Goal: Information Seeking & Learning: Learn about a topic

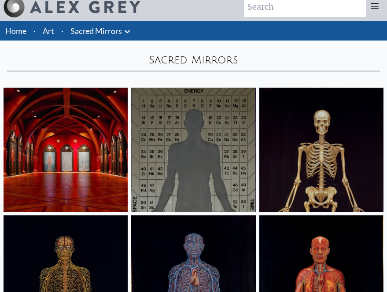
scroll to position [10, 0]
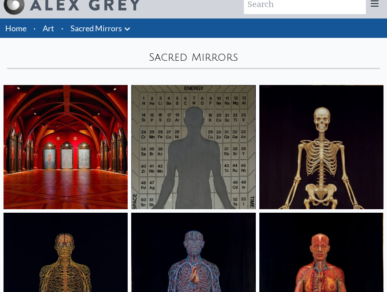
click at [175, 133] on img at bounding box center [193, 147] width 124 height 124
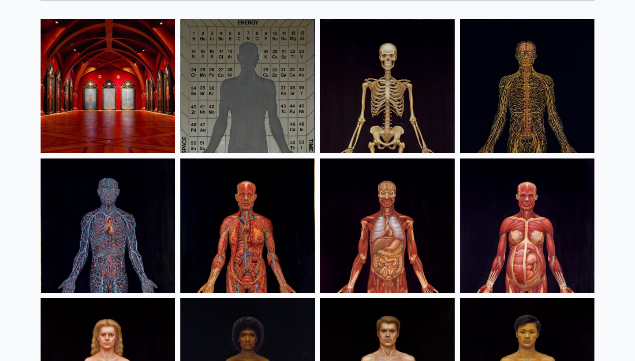
scroll to position [78, 0]
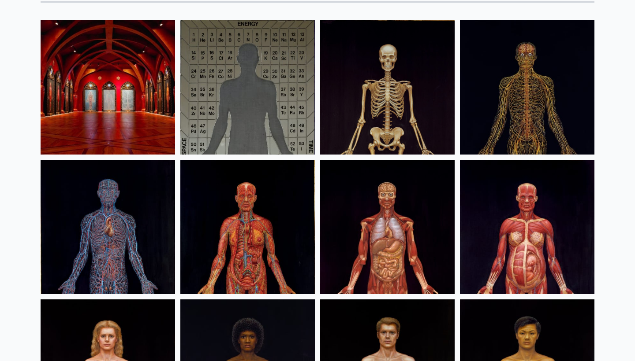
click at [279, 274] on img at bounding box center [247, 227] width 134 height 134
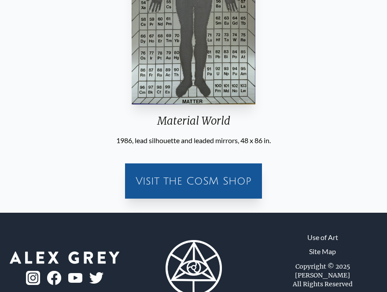
scroll to position [197, 0]
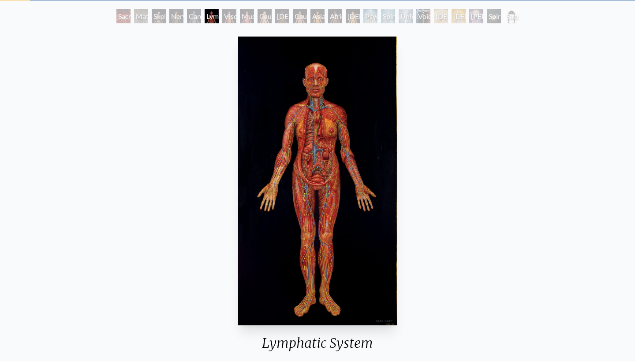
scroll to position [42, 0]
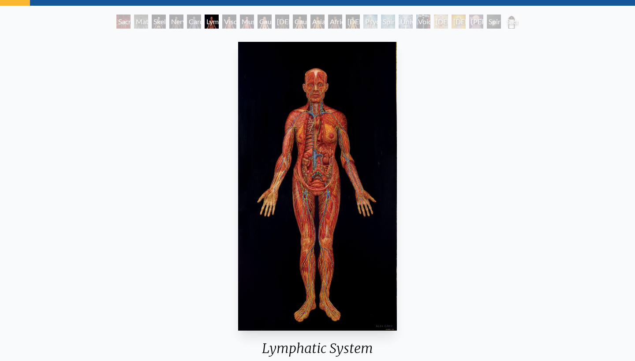
click at [127, 19] on div "Sacred Mirrors Room, [GEOGRAPHIC_DATA]" at bounding box center [123, 22] width 14 height 14
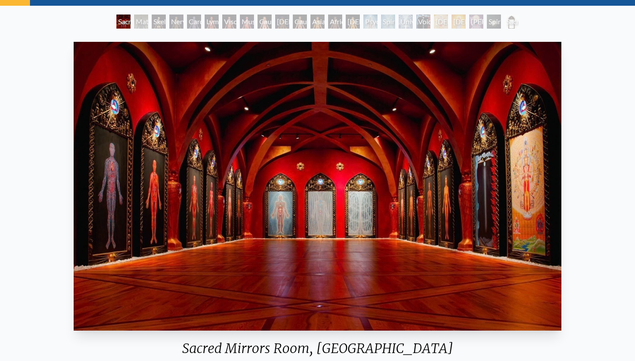
click at [188, 30] on div "Sacred Mirrors Room, Entheon Material World Skeletal System Nervous System Card…" at bounding box center [318, 23] width 406 height 17
click at [169, 17] on div "Nervous System" at bounding box center [176, 22] width 14 height 14
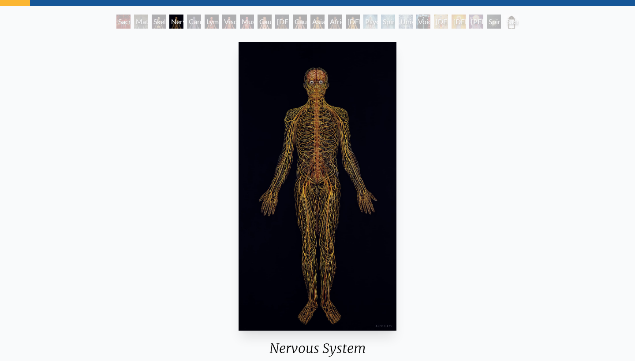
click at [152, 24] on div "Skeletal System" at bounding box center [159, 22] width 14 height 14
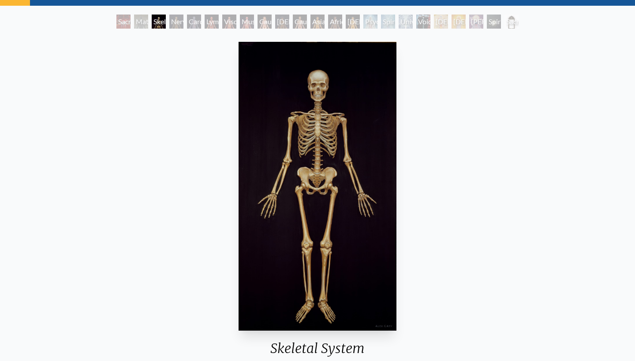
click at [134, 26] on div "Material World" at bounding box center [141, 22] width 14 height 14
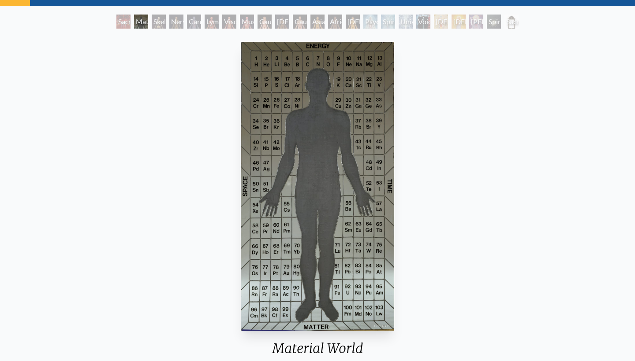
click at [495, 28] on div "Spiritual World" at bounding box center [494, 22] width 14 height 14
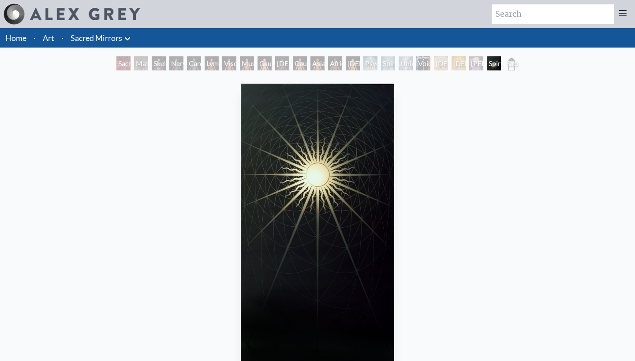
click at [472, 71] on div "Sacred Mirrors Room, Entheon Material World Skeletal System Nervous System Card…" at bounding box center [318, 64] width 406 height 17
click at [473, 67] on div "[PERSON_NAME]" at bounding box center [476, 63] width 14 height 14
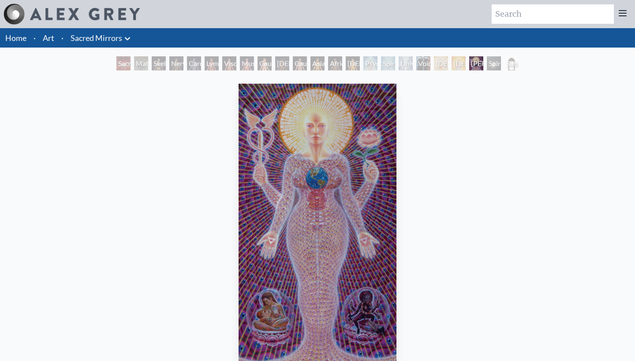
click at [469, 63] on div "[PERSON_NAME]" at bounding box center [476, 63] width 14 height 14
click at [451, 63] on div "[DEMOGRAPHIC_DATA]" at bounding box center [458, 63] width 14 height 14
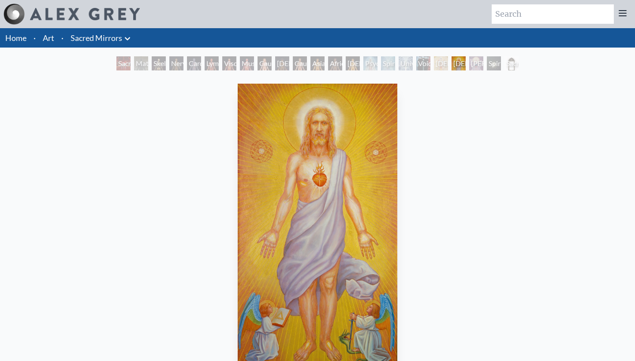
click at [416, 64] on div "Void Clear Light" at bounding box center [423, 63] width 14 height 14
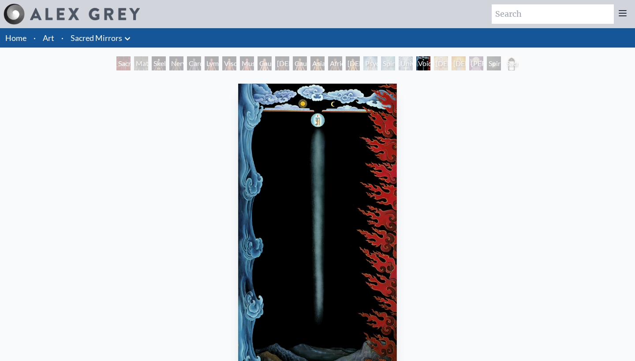
click at [363, 60] on div "Psychic Energy System" at bounding box center [370, 63] width 14 height 14
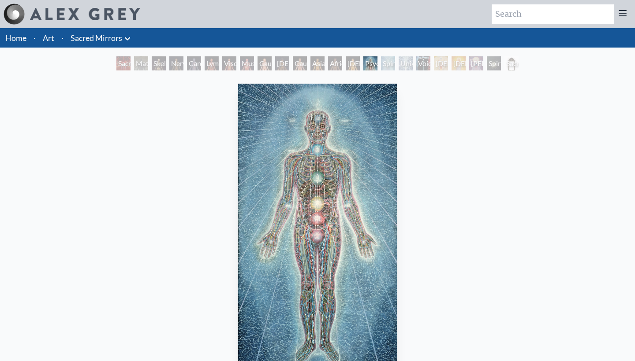
click at [325, 63] on div "Sacred Mirrors Room, Entheon Material World Skeletal System Nervous System Card…" at bounding box center [318, 64] width 406 height 17
click at [398, 62] on div "Universal Mind Lattice" at bounding box center [405, 63] width 14 height 14
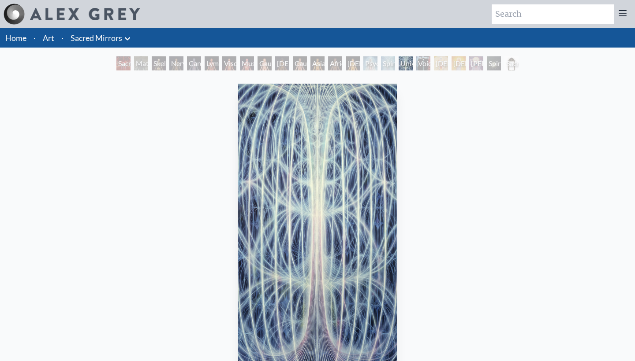
click at [328, 58] on div "African Man" at bounding box center [335, 63] width 14 height 14
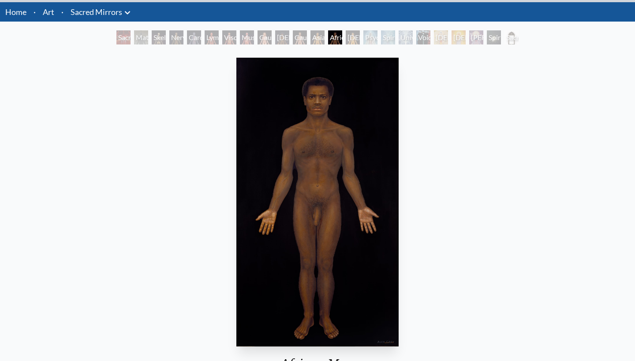
scroll to position [24, 0]
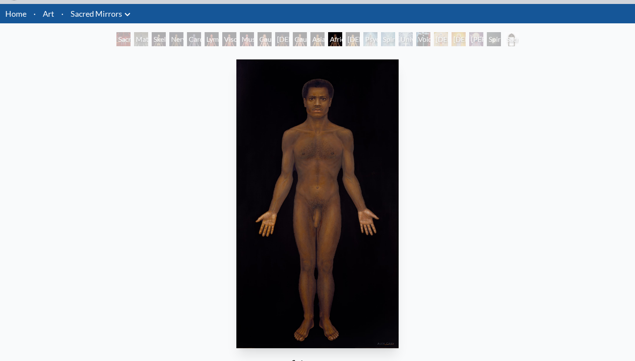
click at [134, 37] on div "Material World" at bounding box center [141, 39] width 14 height 14
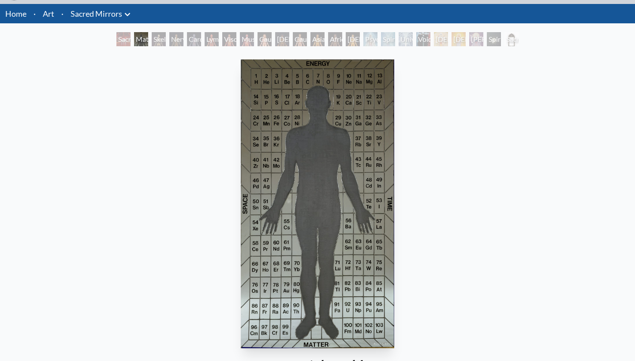
click at [103, 39] on div "Sacred Mirrors Room, Entheon Material World Skeletal System Nervous System Card…" at bounding box center [317, 40] width 635 height 17
click at [130, 42] on div "Sacred Mirrors Room, [GEOGRAPHIC_DATA]" at bounding box center [123, 39] width 14 height 14
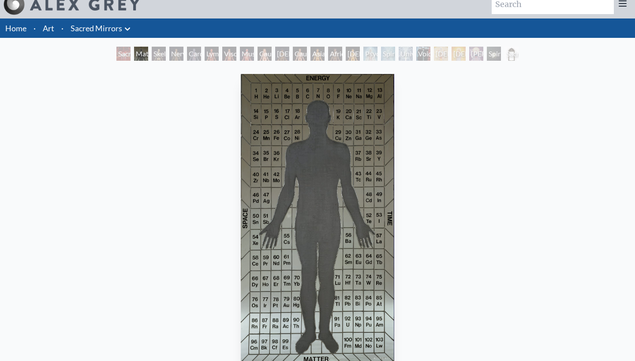
scroll to position [24, 0]
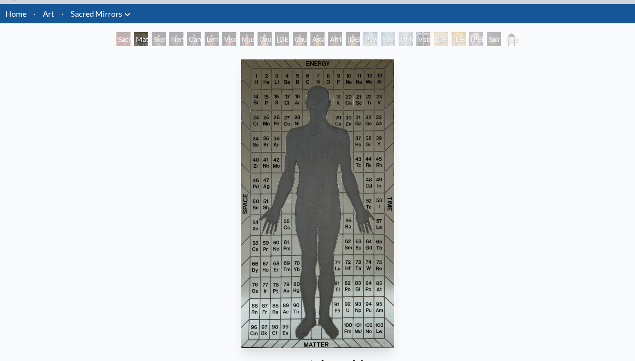
click at [110, 9] on link "Sacred Mirrors" at bounding box center [97, 13] width 52 height 12
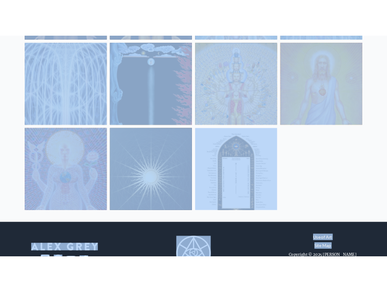
scroll to position [679, 0]
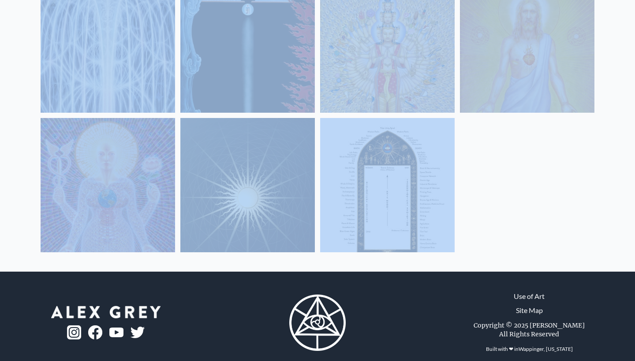
drag, startPoint x: 29, startPoint y: 113, endPoint x: 447, endPoint y: 212, distance: 429.3
copy div
